Goal: Information Seeking & Learning: Check status

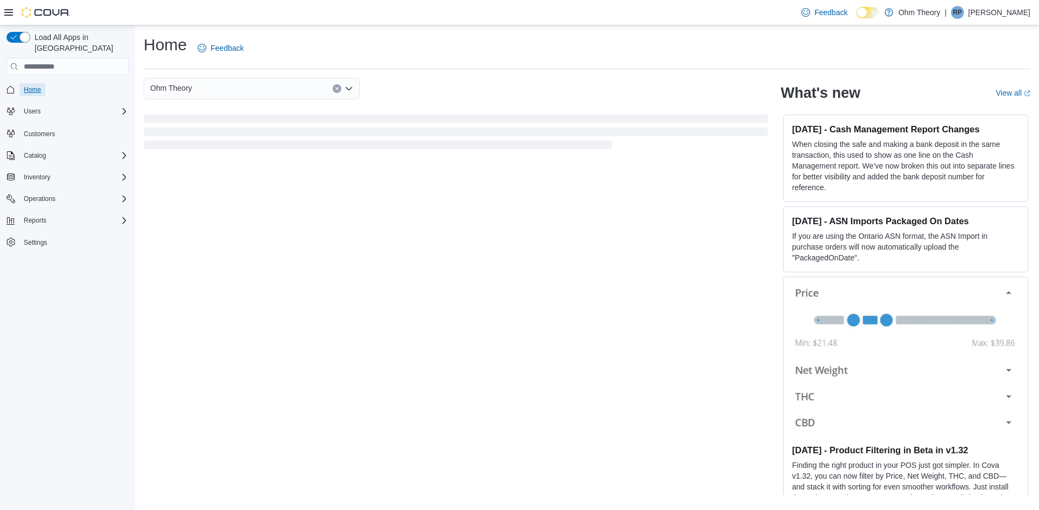
click at [35, 85] on span "Home" at bounding box center [32, 89] width 17 height 9
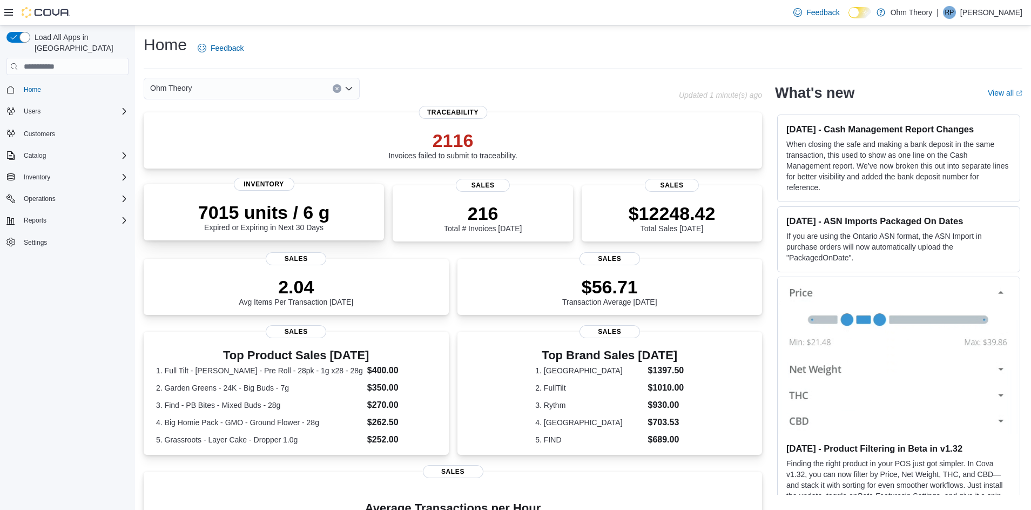
click at [290, 226] on div "7015 units / 6 g Expired or Expiring in Next 30 Days" at bounding box center [264, 216] width 132 height 30
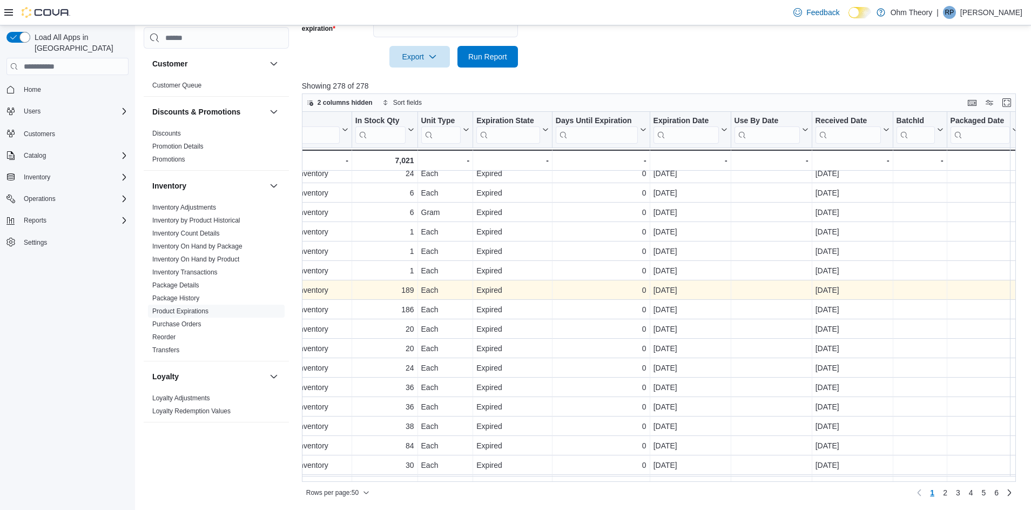
scroll to position [0, 596]
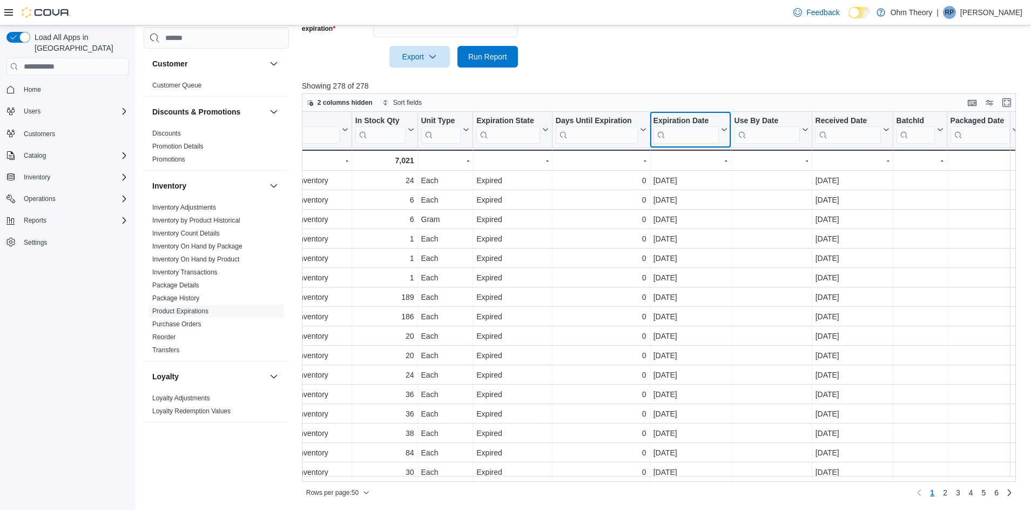
click at [682, 123] on div "Expiration Date" at bounding box center [685, 121] width 65 height 10
click at [698, 185] on span "Sort High-Low" at bounding box center [697, 184] width 41 height 9
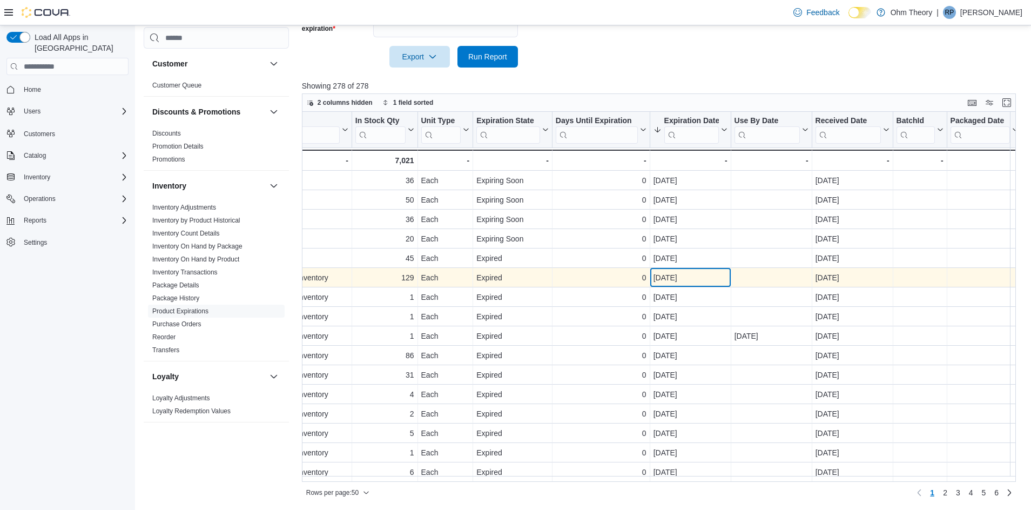
click at [699, 278] on div "Oct 3, 2025" at bounding box center [690, 277] width 74 height 13
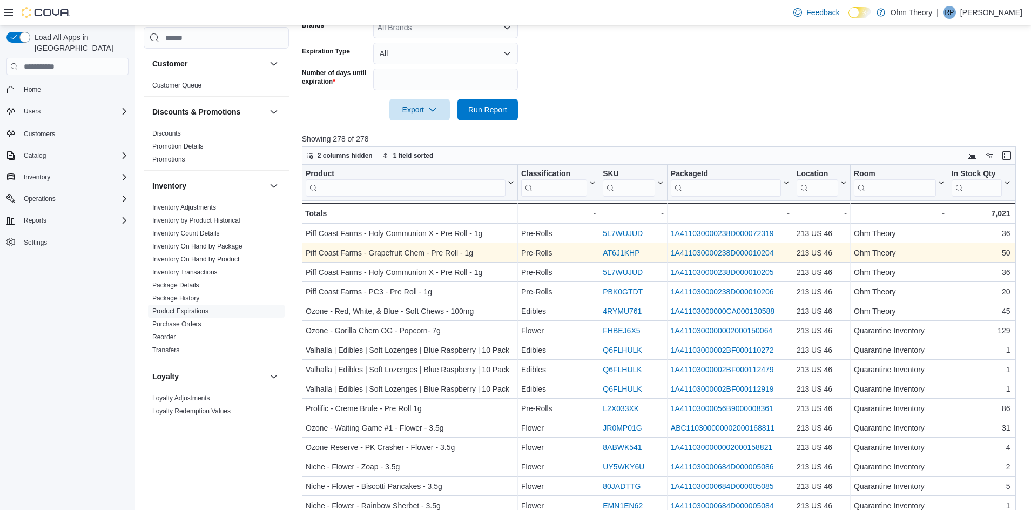
scroll to position [279, 0]
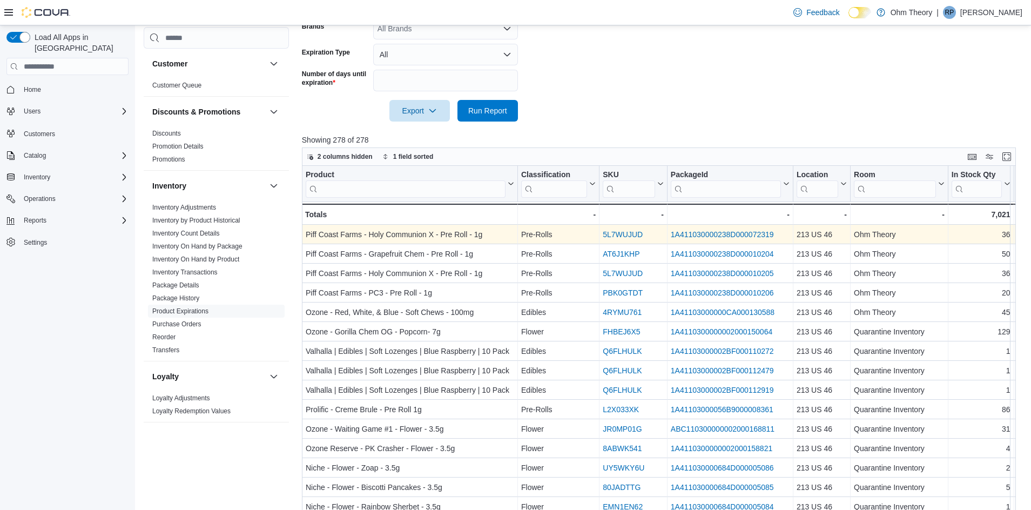
click at [756, 237] on link "1A411030000238D000072319" at bounding box center [722, 234] width 103 height 9
click at [693, 235] on link "1A411030000238D000072319" at bounding box center [722, 234] width 103 height 9
